Goal: Task Accomplishment & Management: Manage account settings

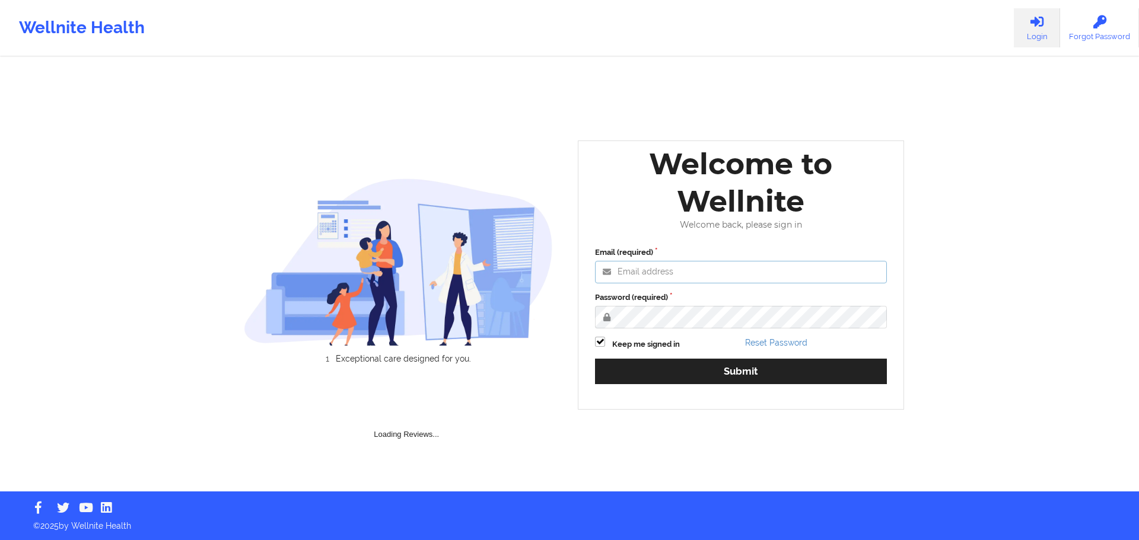
type input "[EMAIL_ADDRESS][DOMAIN_NAME]"
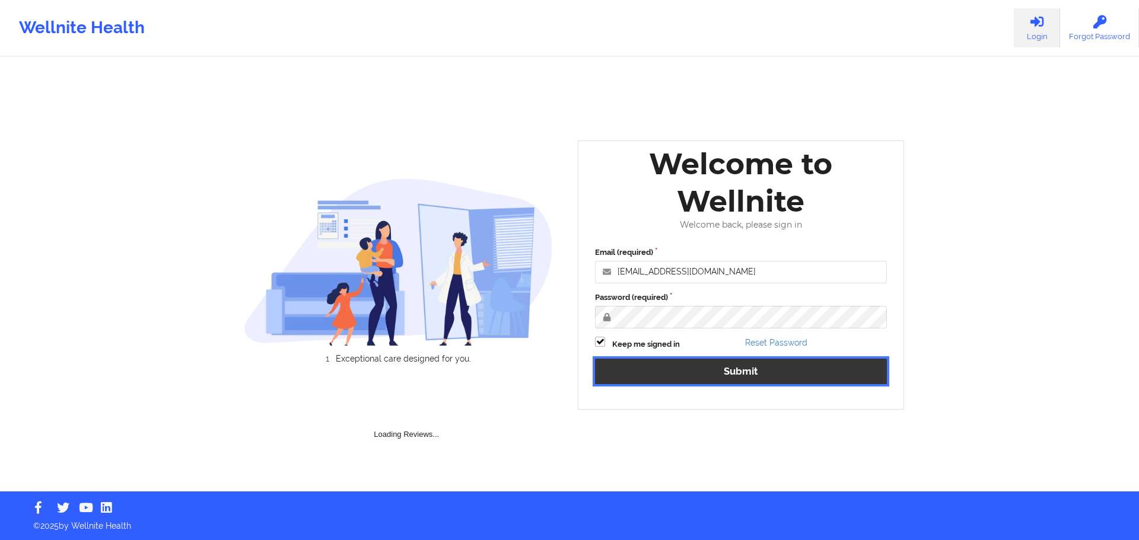
click at [740, 359] on button "Submit" at bounding box center [741, 372] width 292 height 26
